Goal: Find specific page/section

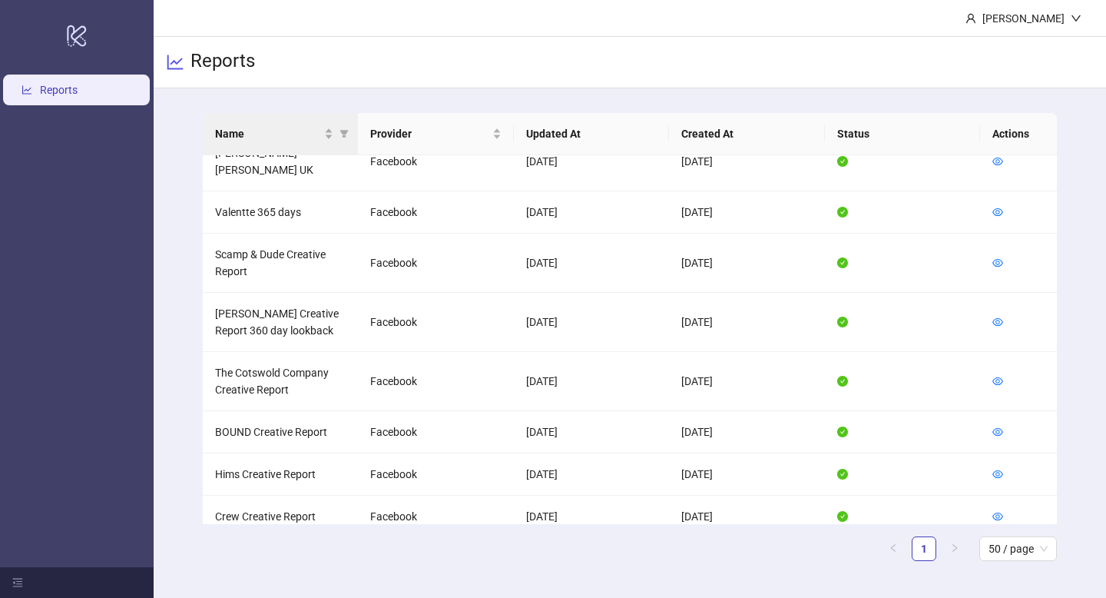
click at [336, 134] on div "Name" at bounding box center [280, 133] width 131 height 17
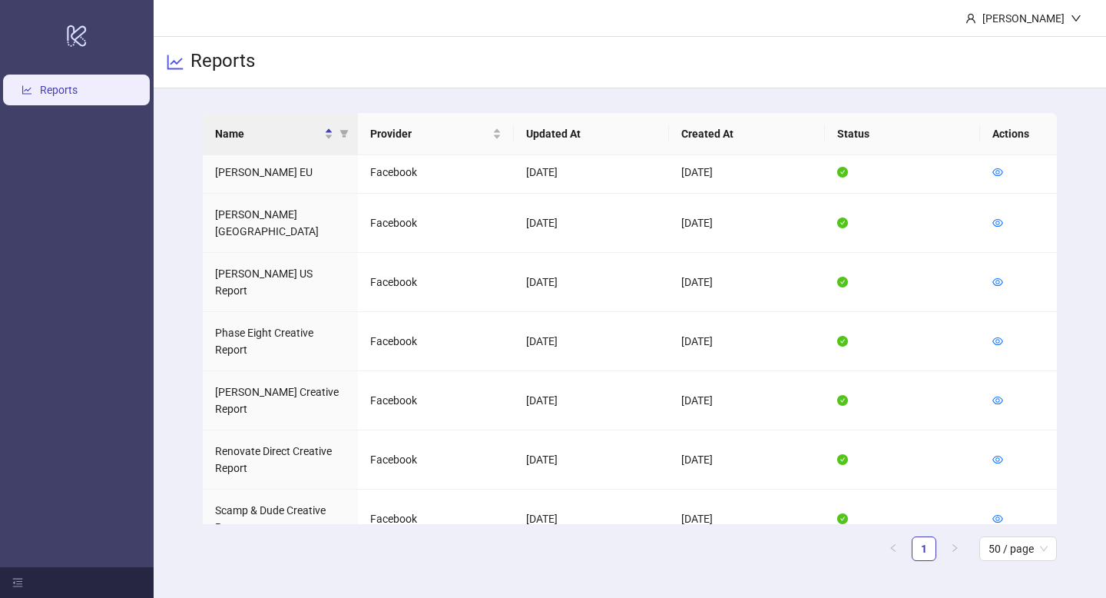
scroll to position [203, 0]
